Goal: Information Seeking & Learning: Learn about a topic

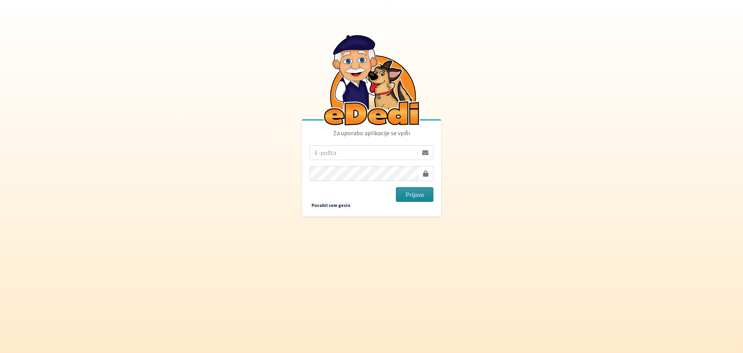
type input "[EMAIL_ADDRESS][PERSON_NAME][DOMAIN_NAME]"
click at [418, 196] on button "Prijava" at bounding box center [415, 194] width 38 height 15
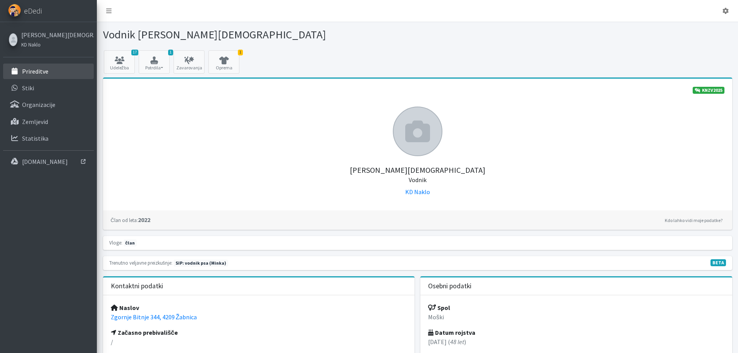
click at [44, 71] on p "Prireditve" at bounding box center [35, 71] width 26 height 8
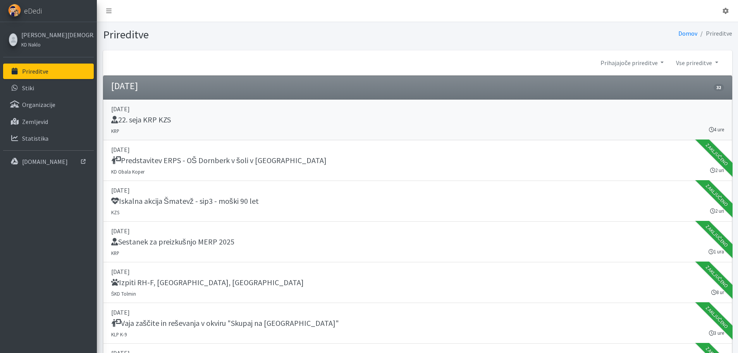
click at [161, 120] on h5 "22. seja KRP KZS" at bounding box center [141, 119] width 60 height 9
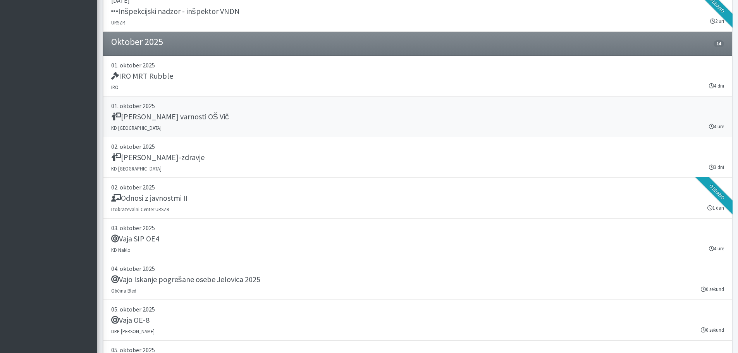
scroll to position [1355, 0]
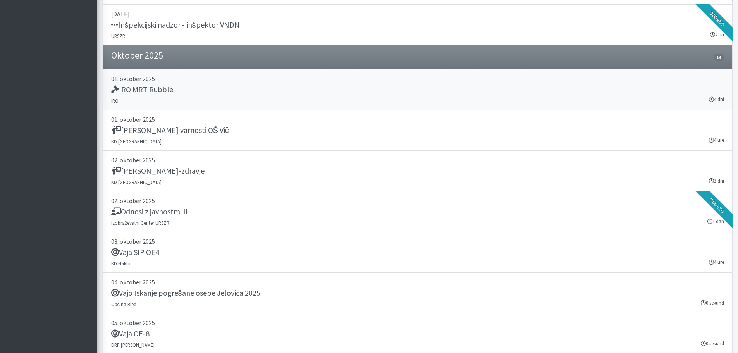
click at [156, 91] on h5 "IRO MRT Rubble" at bounding box center [142, 89] width 62 height 9
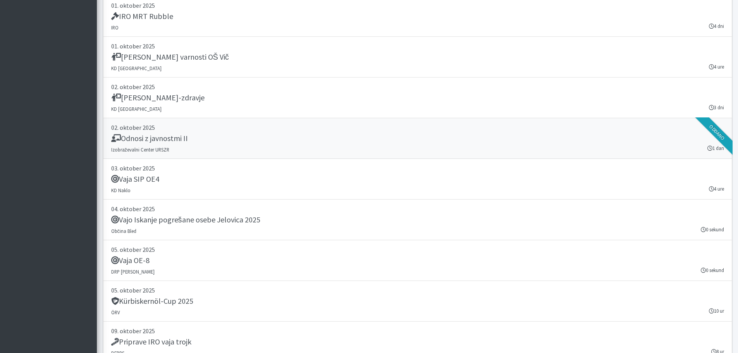
scroll to position [1433, 0]
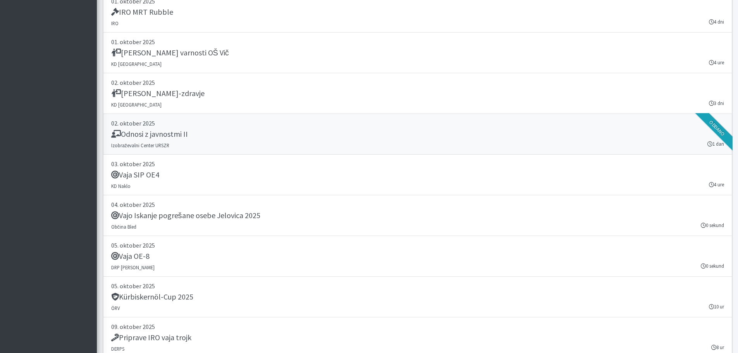
click at [166, 137] on h5 "Odnosi z javnostmi II" at bounding box center [149, 133] width 77 height 9
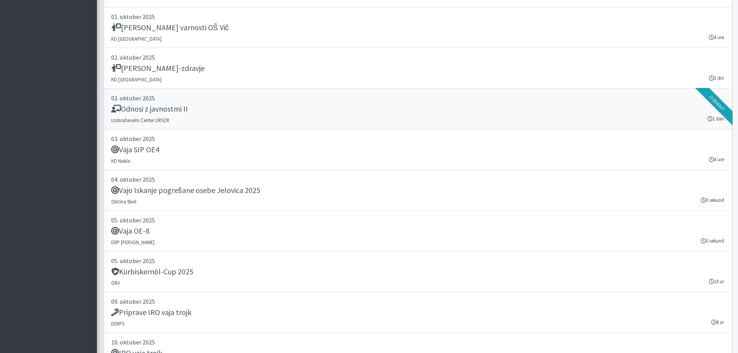
scroll to position [1471, 0]
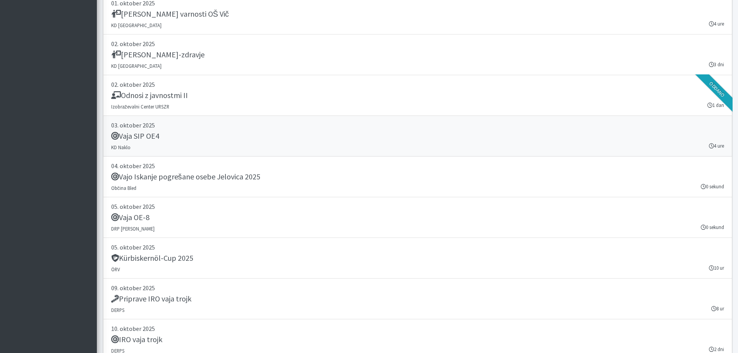
click at [147, 136] on h5 "Vaja SIP OE4" at bounding box center [135, 135] width 48 height 9
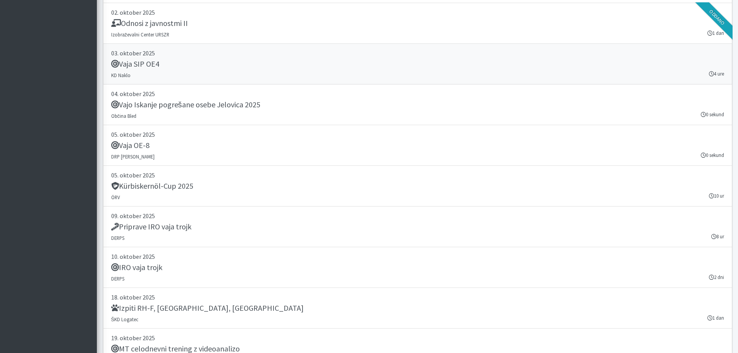
scroll to position [1549, 0]
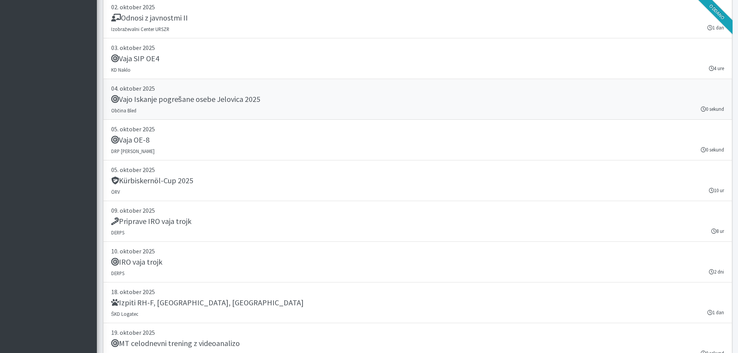
click at [223, 99] on h5 "Vajo Iskanje pogrešane osebe Jelovica 2025" at bounding box center [185, 98] width 149 height 9
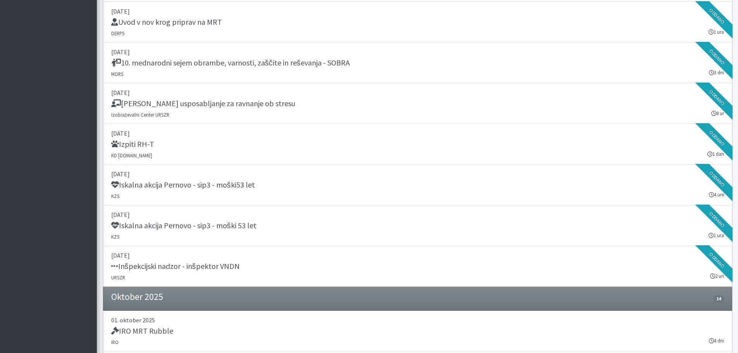
scroll to position [1159, 0]
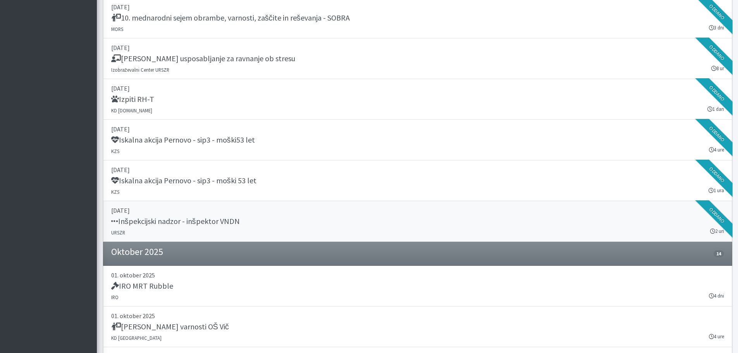
click at [224, 222] on h5 "Inšpekcijski nadzor - inšpektor VNDN" at bounding box center [175, 220] width 129 height 9
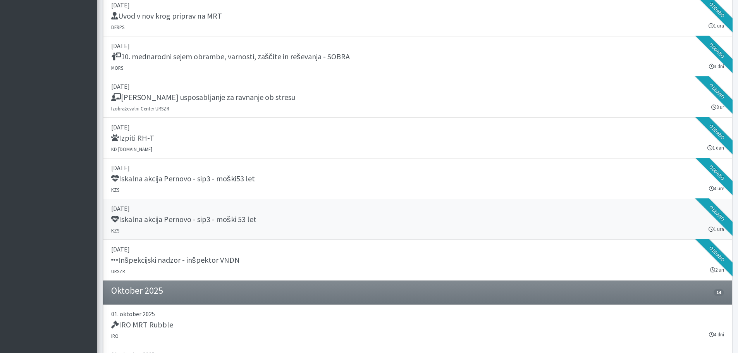
click at [225, 220] on h5 "Iskalna akcija Pernovo - sip3 - moški 53 let" at bounding box center [183, 219] width 145 height 9
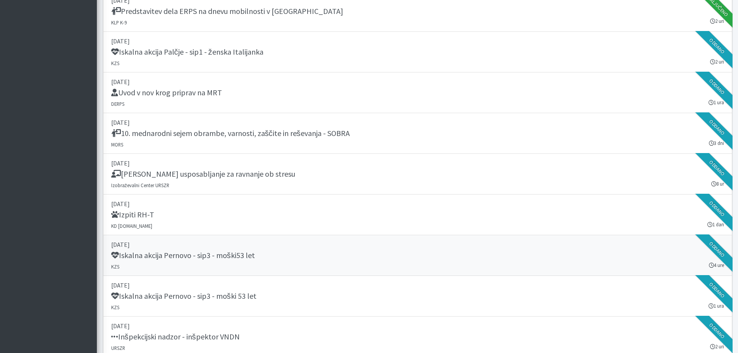
scroll to position [1043, 0]
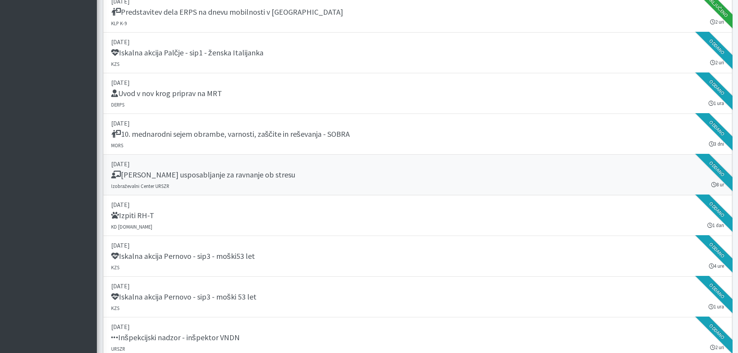
click at [214, 175] on h5 "[PERSON_NAME] usposabljanje za ravnanje ob stresu" at bounding box center [203, 174] width 184 height 9
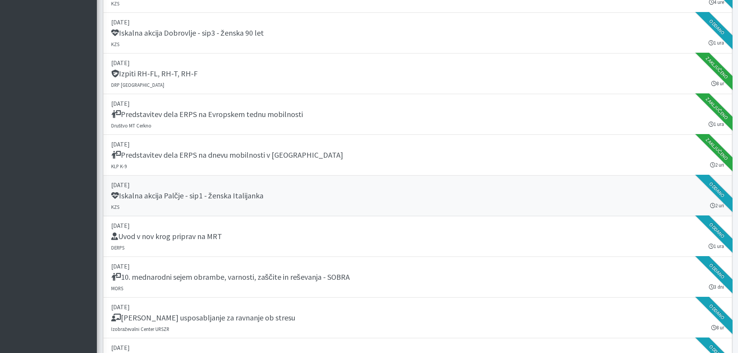
scroll to position [888, 0]
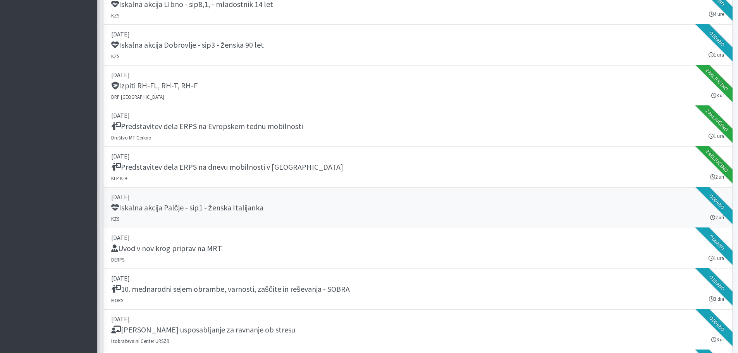
click at [234, 208] on h5 "Iskalna akcija Palčje - sip1 - ženska Italijanka" at bounding box center [187, 207] width 152 height 9
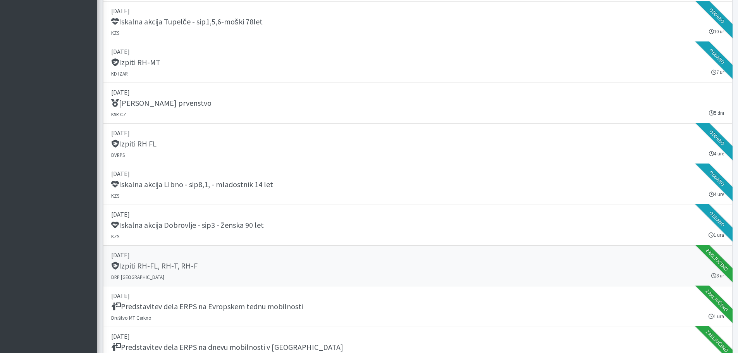
scroll to position [694, 0]
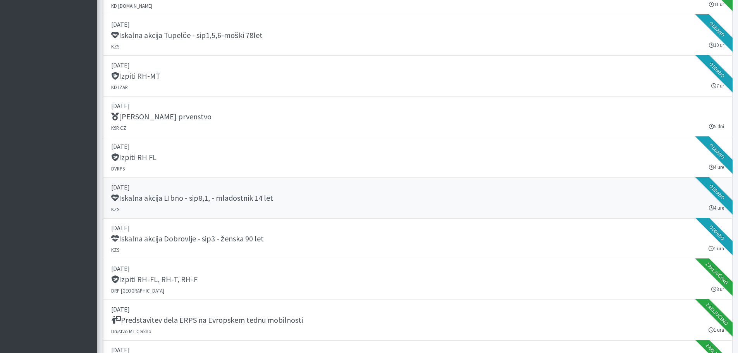
click at [251, 196] on h5 "Iskalna akcija LIbno - sip8,1, - mladostnik 14 let" at bounding box center [192, 197] width 162 height 9
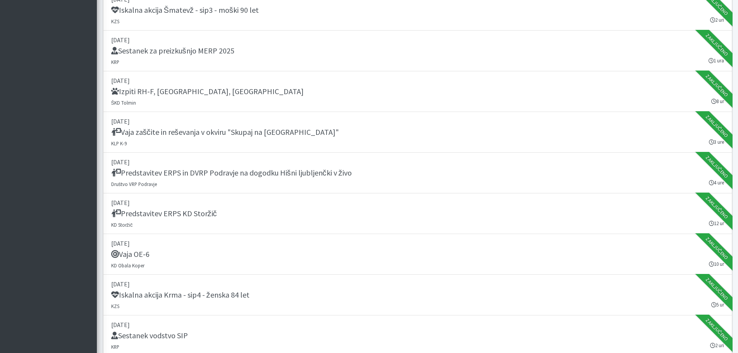
scroll to position [0, 0]
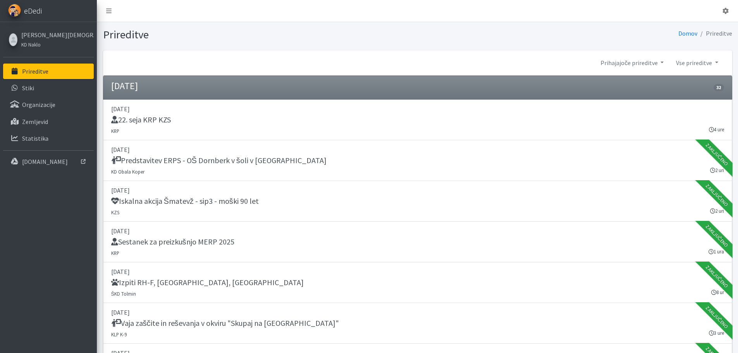
click at [33, 10] on span "eDedi" at bounding box center [33, 11] width 18 height 12
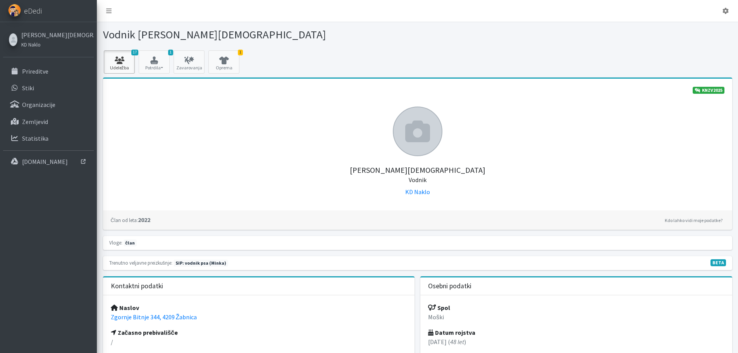
click at [125, 62] on icon at bounding box center [119, 61] width 26 height 8
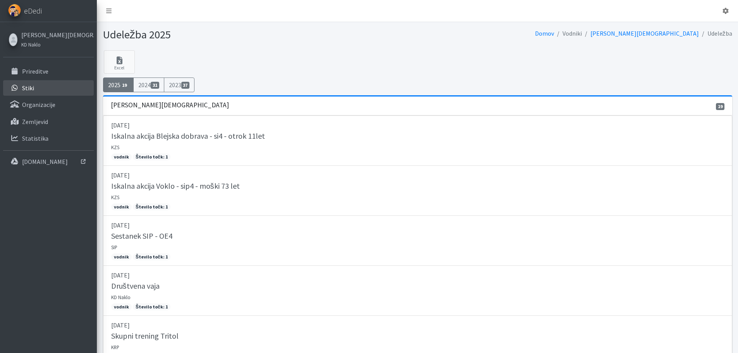
click at [29, 87] on p "Stiki" at bounding box center [28, 88] width 12 height 8
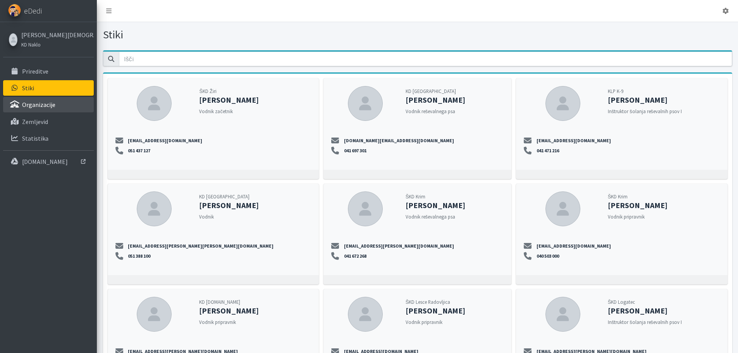
click at [41, 107] on p "Organizacije" at bounding box center [38, 105] width 33 height 8
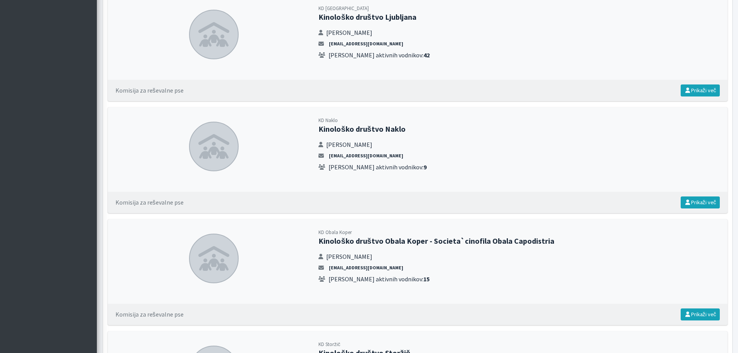
scroll to position [1200, 0]
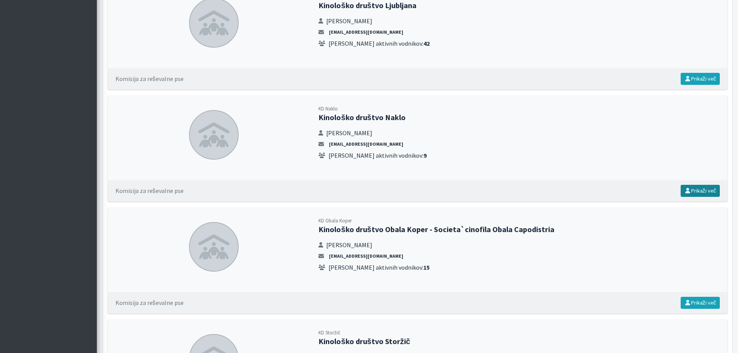
click at [696, 192] on link "Prikaži več" at bounding box center [699, 191] width 39 height 12
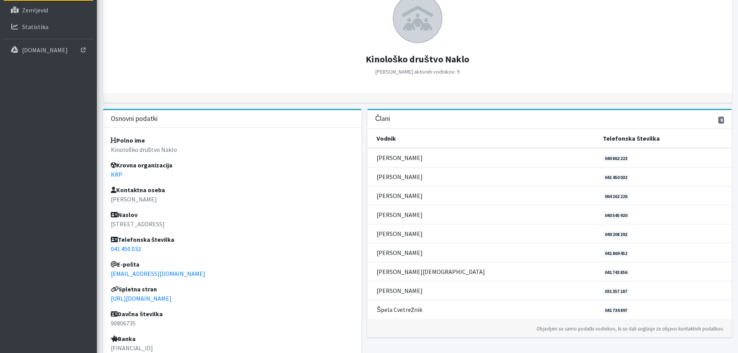
scroll to position [116, 0]
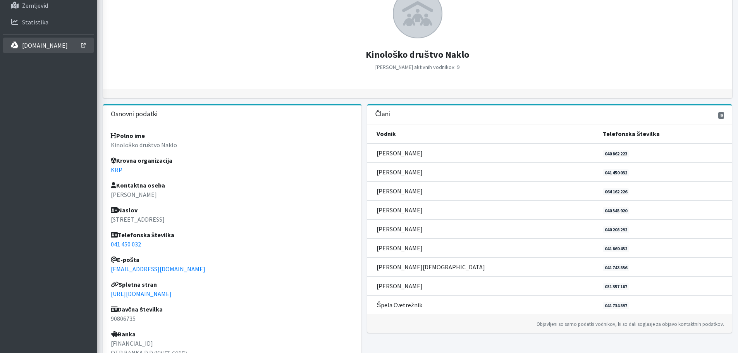
click at [48, 48] on p "[DOMAIN_NAME]" at bounding box center [45, 45] width 46 height 8
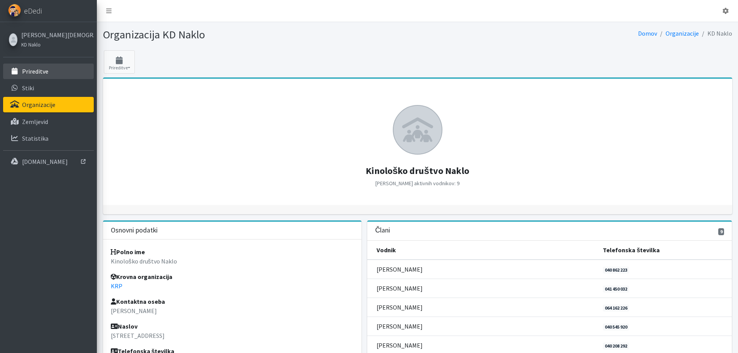
click at [42, 73] on p "Prireditve" at bounding box center [35, 71] width 26 height 8
